Goal: Find specific page/section: Find specific page/section

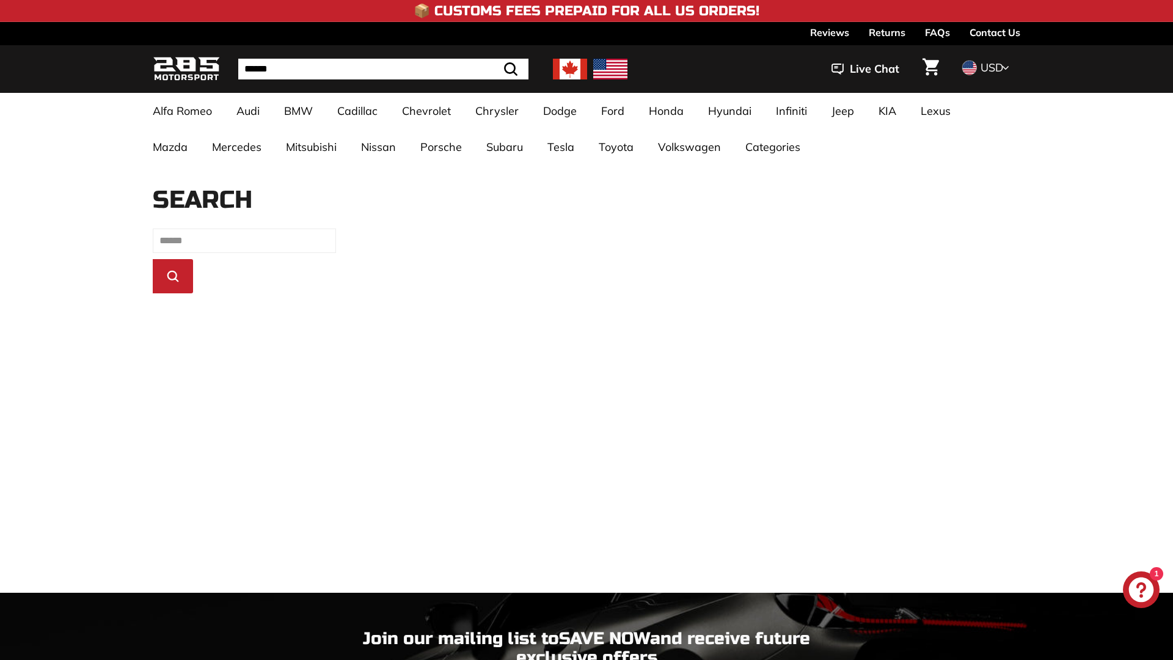
click at [511, 69] on icon ".cls-1{fill:none;stroke:#000;stroke-miterlimit:10;stroke-width:2px}" at bounding box center [510, 69] width 17 height 17
